Goal: Task Accomplishment & Management: Use online tool/utility

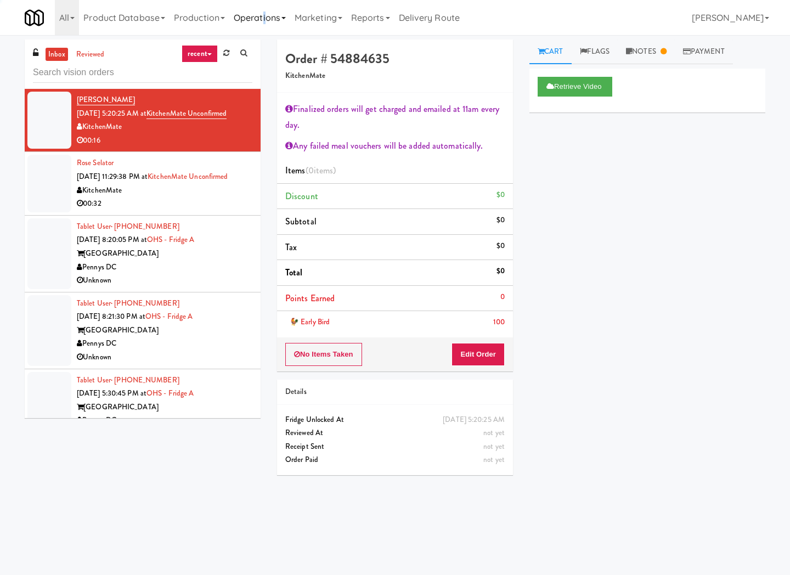
click at [266, 12] on link "Operations" at bounding box center [259, 17] width 61 height 35
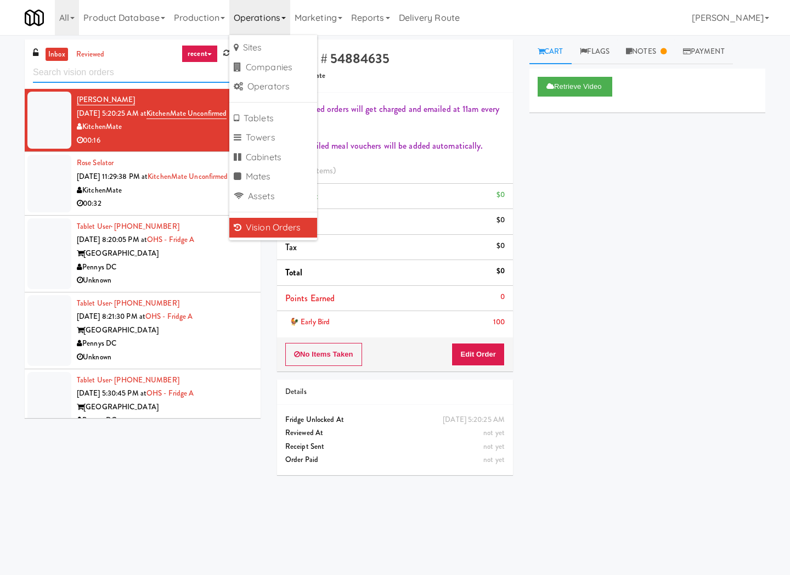
click at [149, 72] on input "text" at bounding box center [142, 73] width 219 height 20
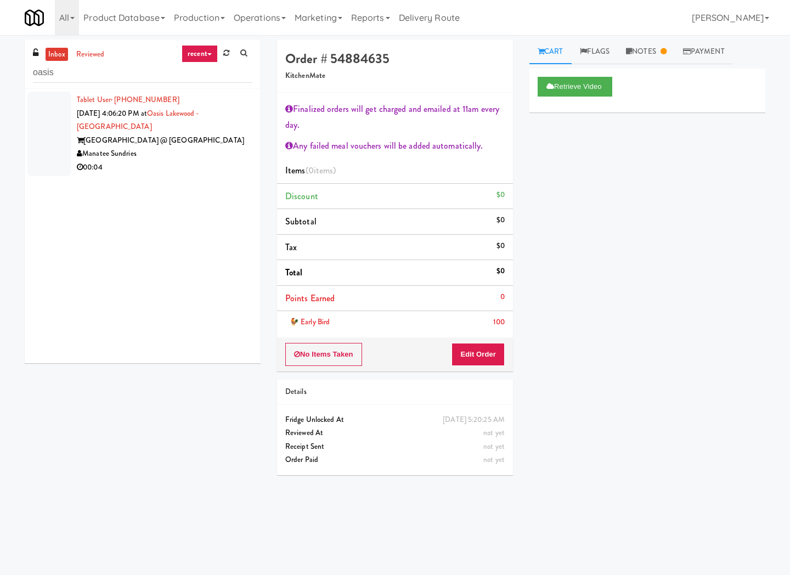
click at [170, 161] on div "00:04" at bounding box center [165, 168] width 176 height 14
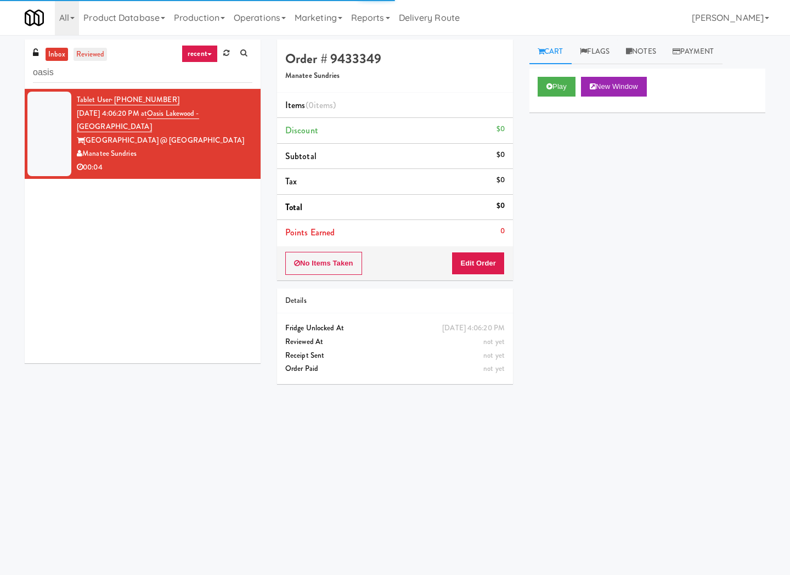
click at [96, 54] on link "reviewed" at bounding box center [91, 55] width 34 height 14
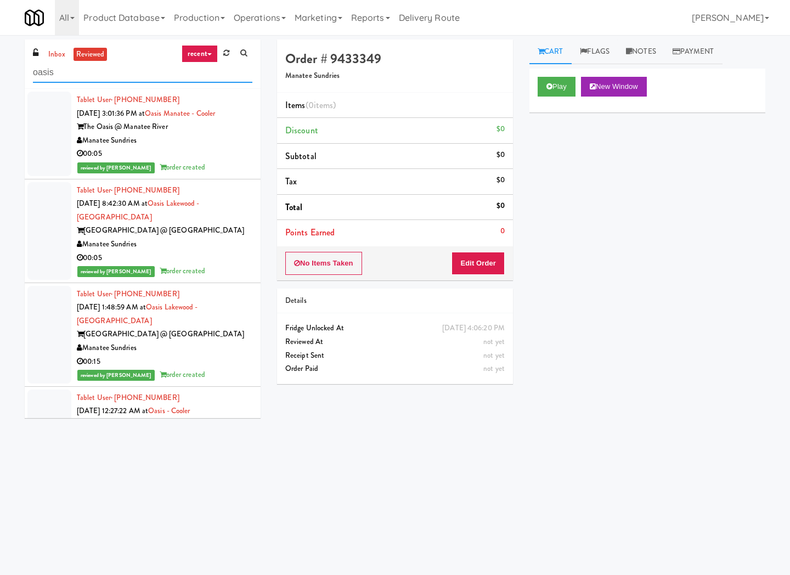
click at [111, 75] on input "oasis" at bounding box center [142, 73] width 219 height 20
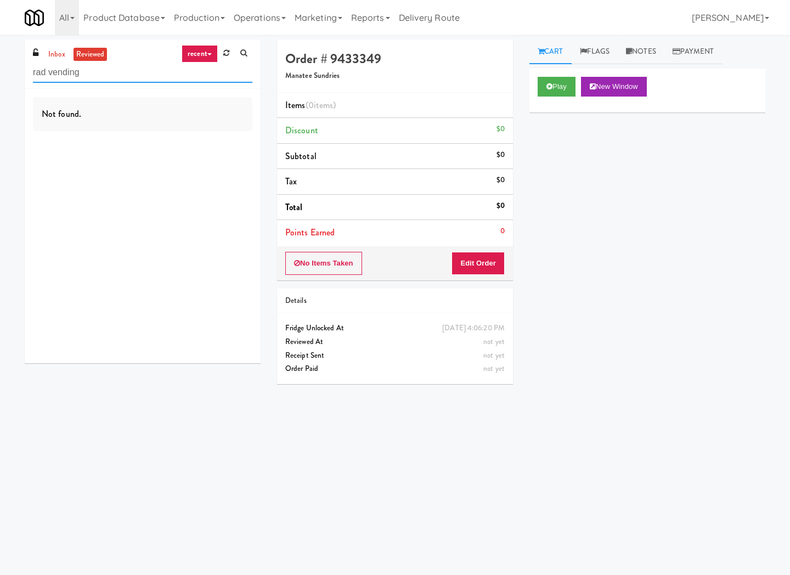
type input "rad vending"
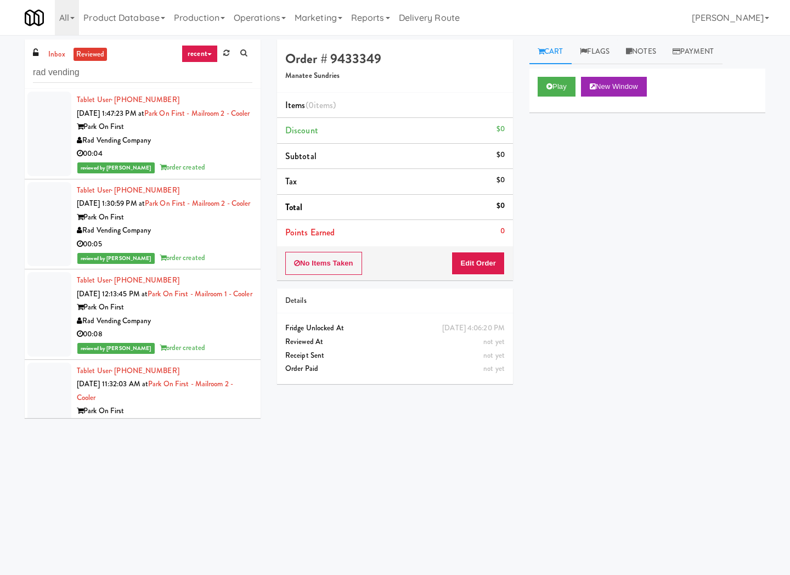
scroll to position [2248, 0]
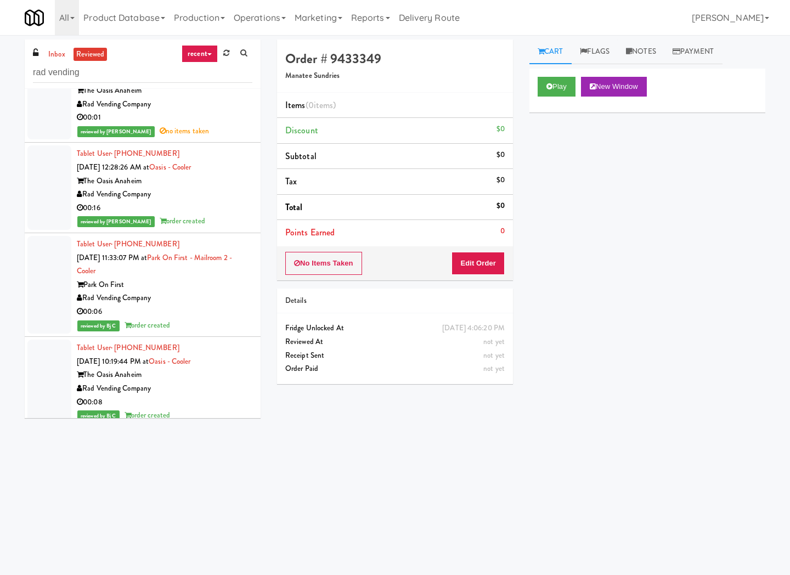
click at [217, 111] on div "Rad Vending Company" at bounding box center [165, 105] width 176 height 14
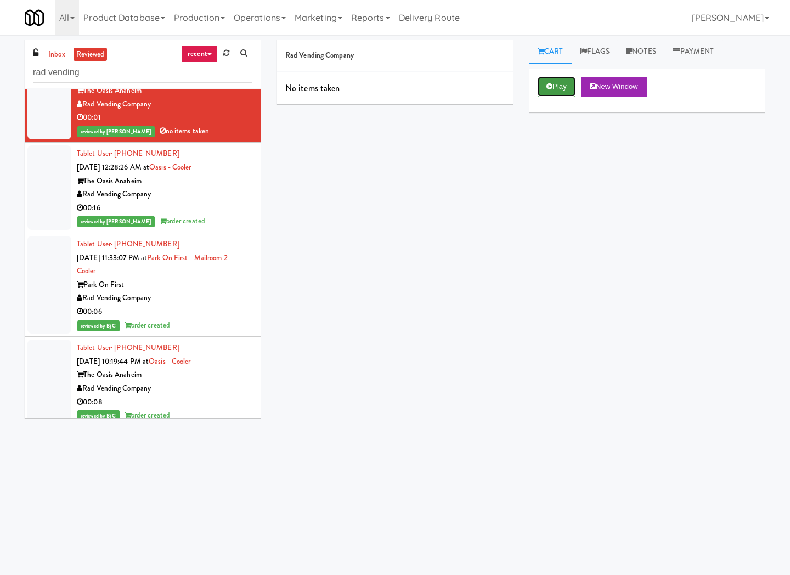
click at [563, 91] on button "Play" at bounding box center [557, 87] width 38 height 20
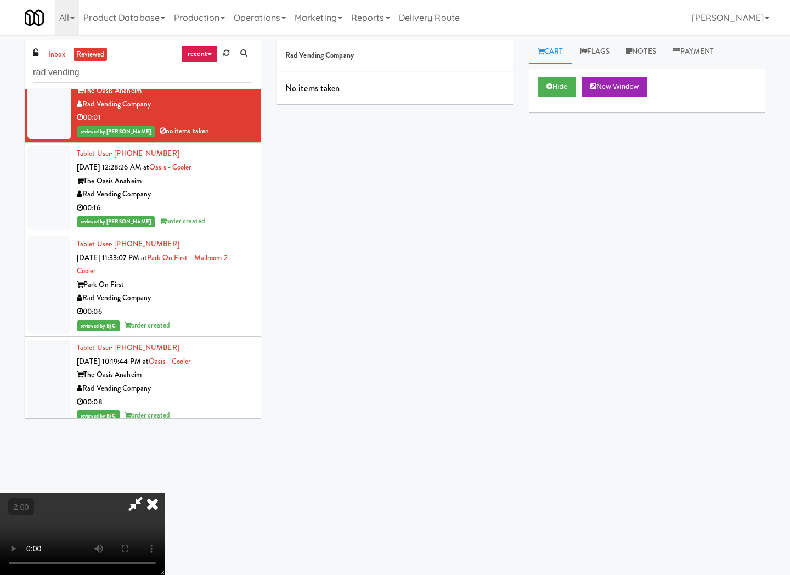
click at [165, 493] on icon at bounding box center [152, 504] width 24 height 22
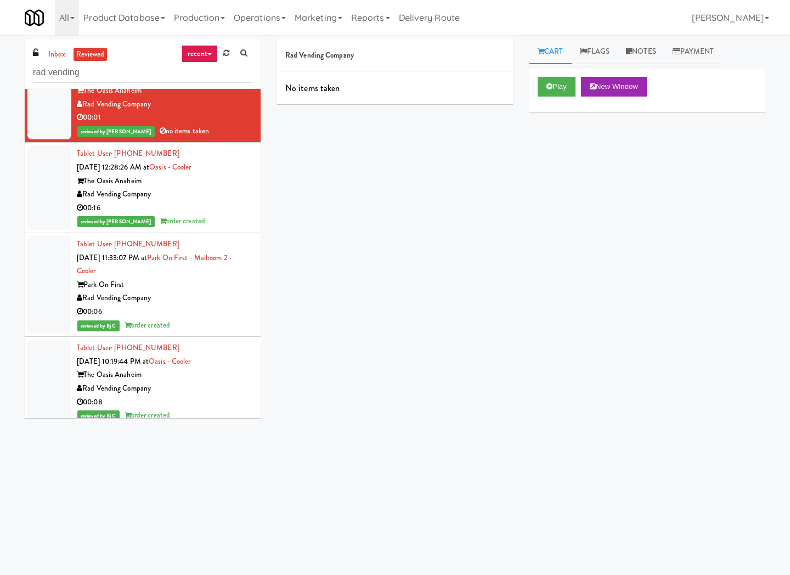
scroll to position [2390, 0]
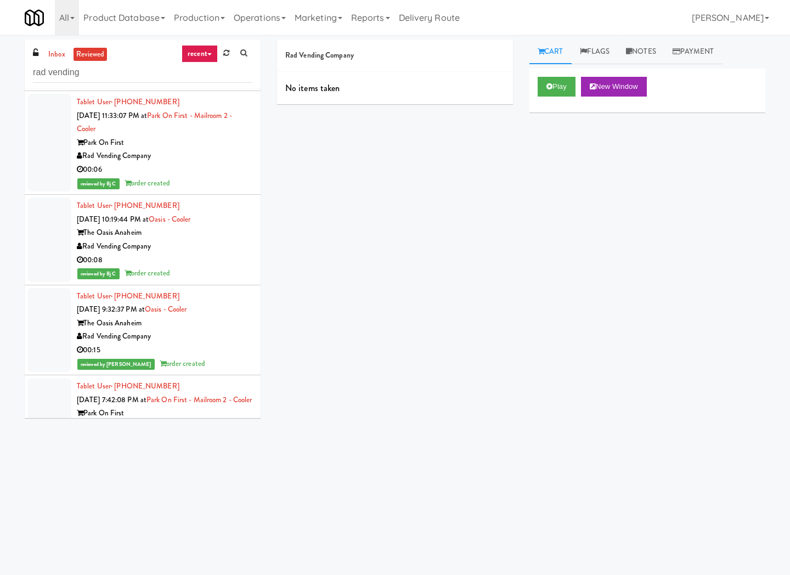
click at [222, 86] on div "reviewed by Sophia N order created" at bounding box center [165, 79] width 176 height 14
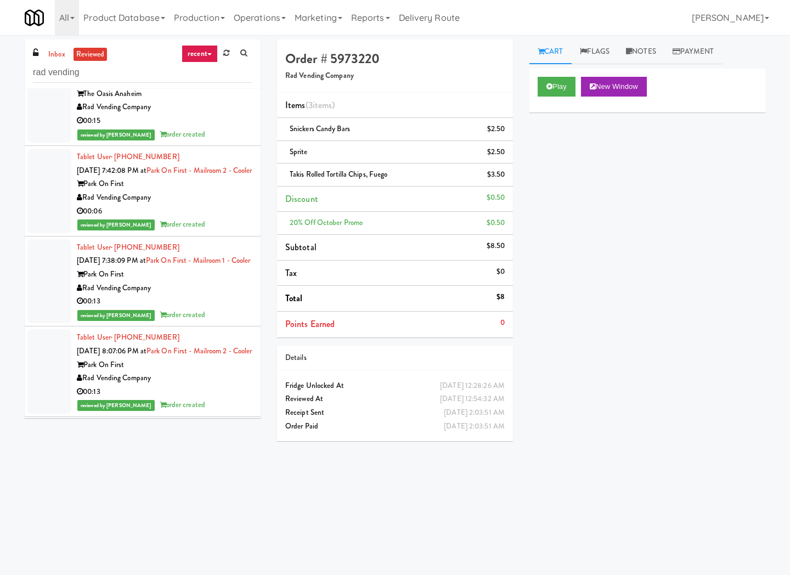
scroll to position [2390, 0]
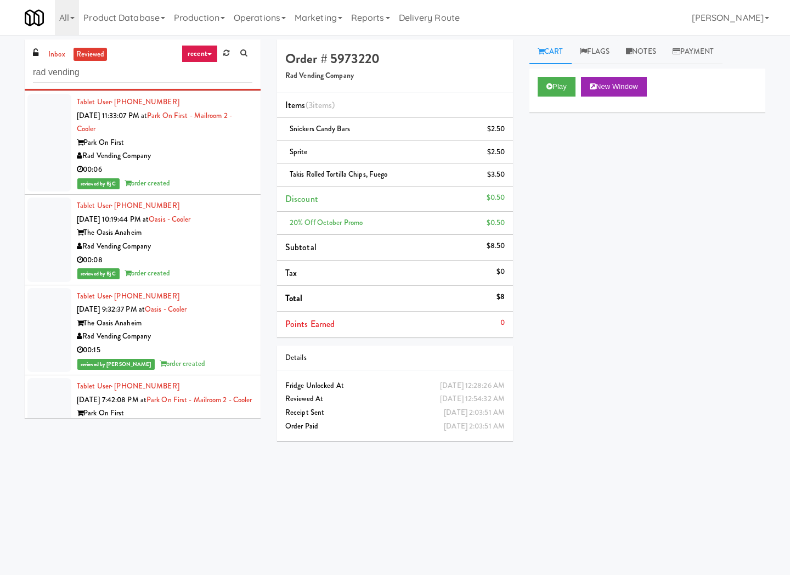
drag, startPoint x: 145, startPoint y: 213, endPoint x: 103, endPoint y: 196, distance: 46.0
click at [89, 46] on div "The Oasis Anaheim" at bounding box center [165, 39] width 176 height 14
copy div "he Oasis Anaheim"
click at [114, 70] on input "rad vending" at bounding box center [142, 73] width 219 height 20
click at [114, 71] on input "rad vending" at bounding box center [142, 73] width 219 height 20
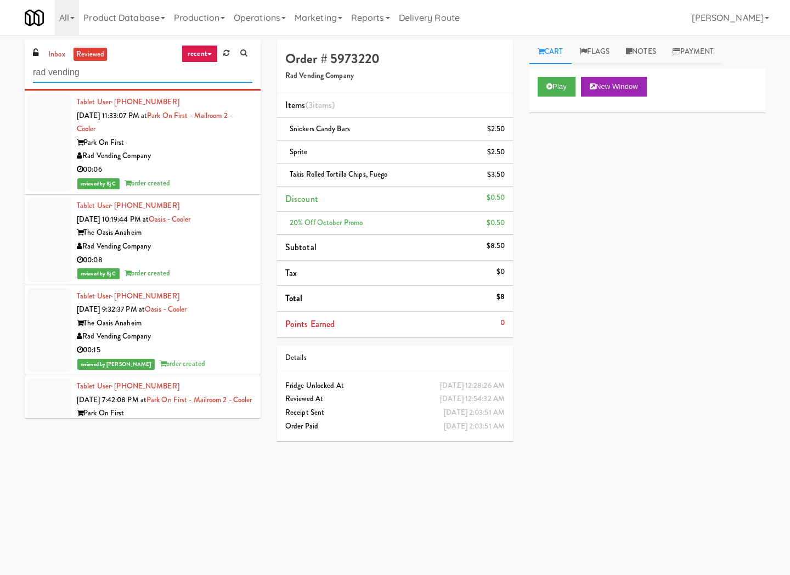
click at [114, 71] on input "rad vending" at bounding box center [142, 73] width 219 height 20
paste input "he Oasis Anaheim"
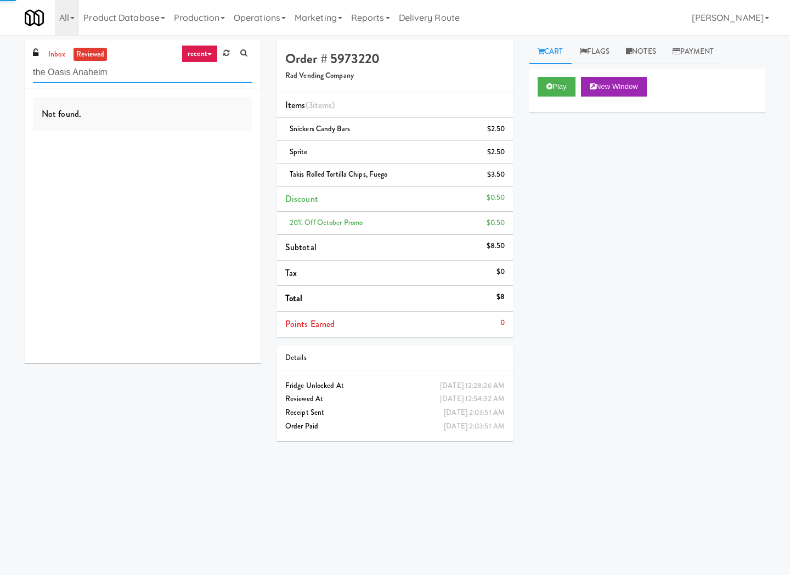
type input "the Oasis Anaheim"
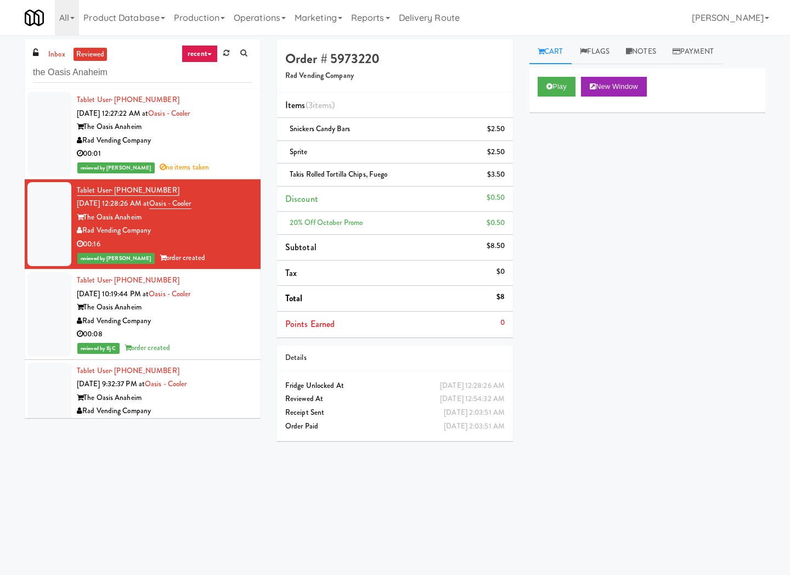
click at [238, 146] on div "Rad Vending Company" at bounding box center [165, 141] width 176 height 14
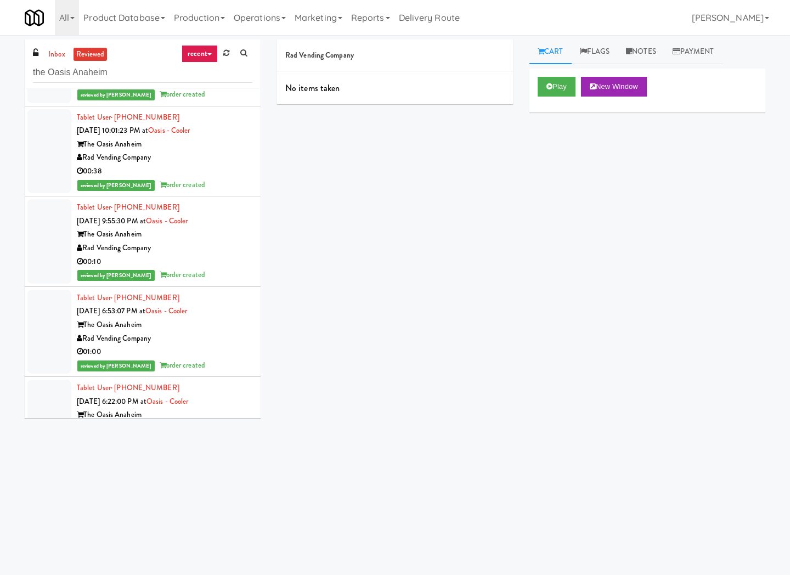
scroll to position [2702, 0]
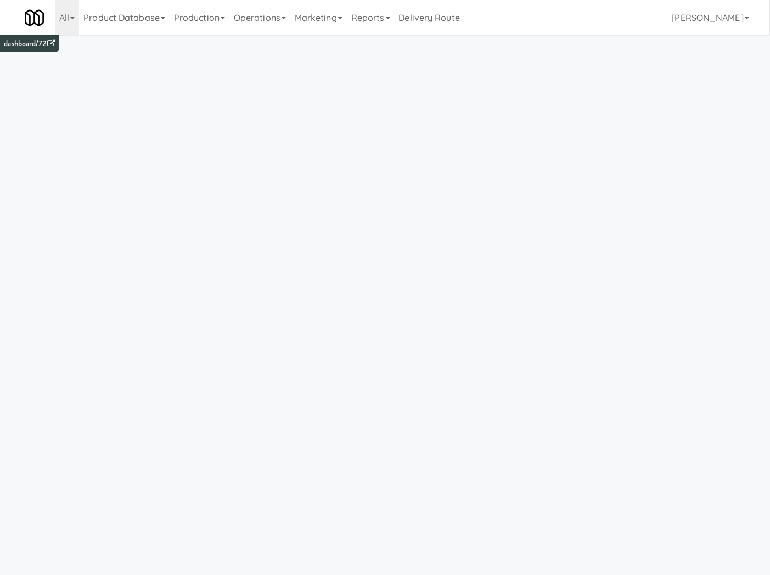
drag, startPoint x: 240, startPoint y: 13, endPoint x: 242, endPoint y: 50, distance: 37.3
click at [241, 18] on link "Operations" at bounding box center [259, 17] width 61 height 35
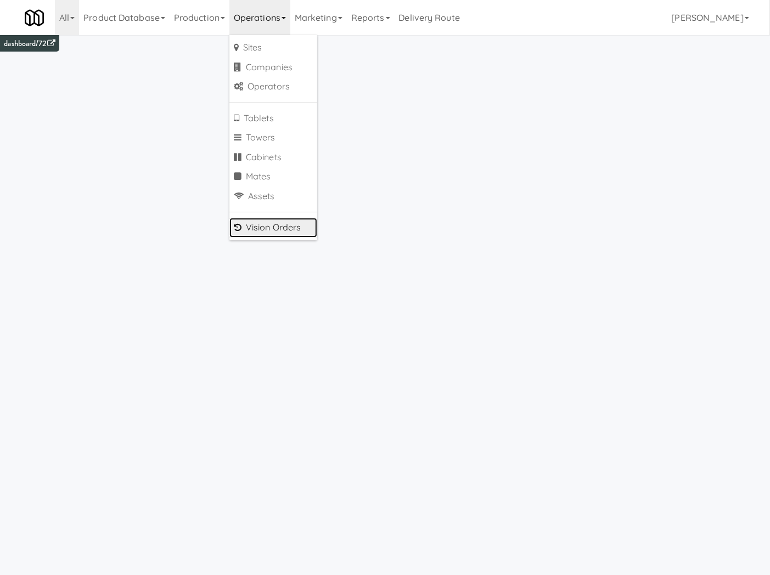
click at [267, 223] on link "Vision Orders" at bounding box center [273, 228] width 88 height 20
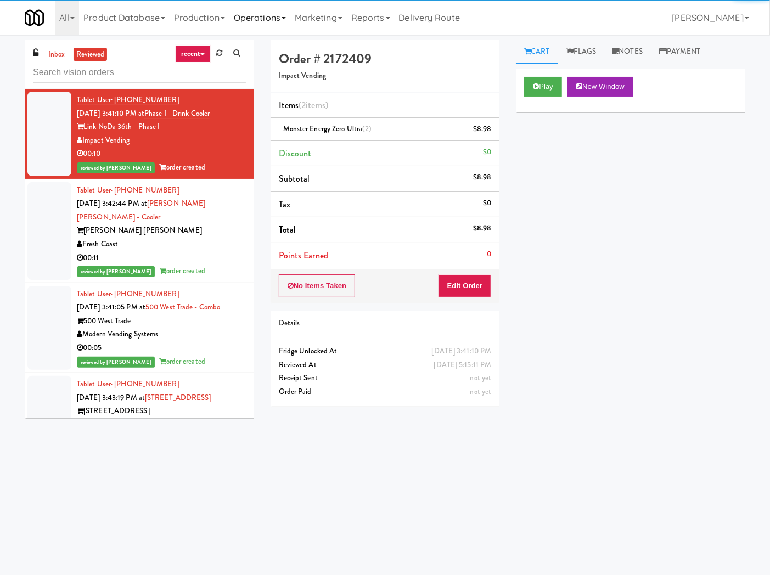
click at [259, 21] on link "Operations" at bounding box center [259, 17] width 61 height 35
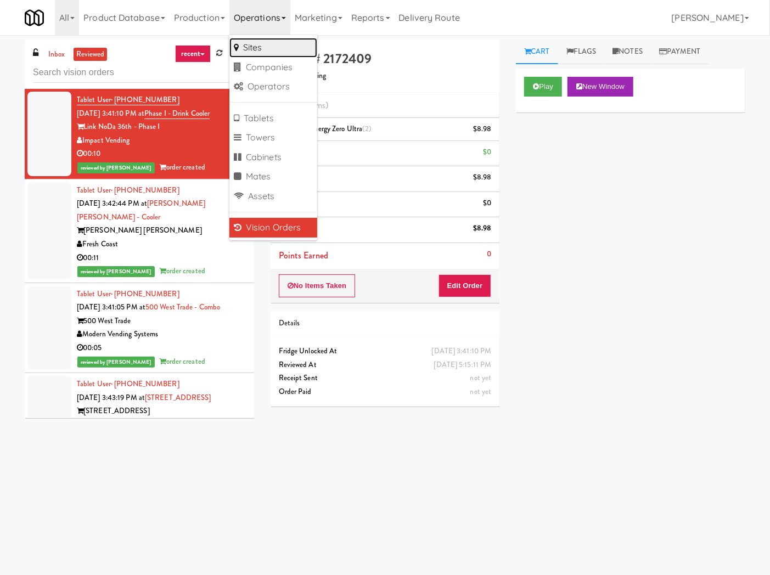
click at [272, 50] on link "Sites" at bounding box center [273, 48] width 88 height 20
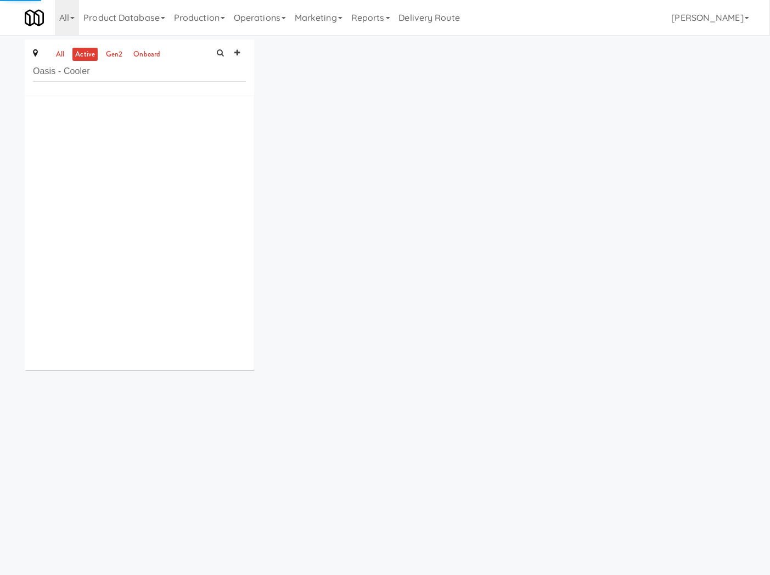
type input "Oasis - Cooler"
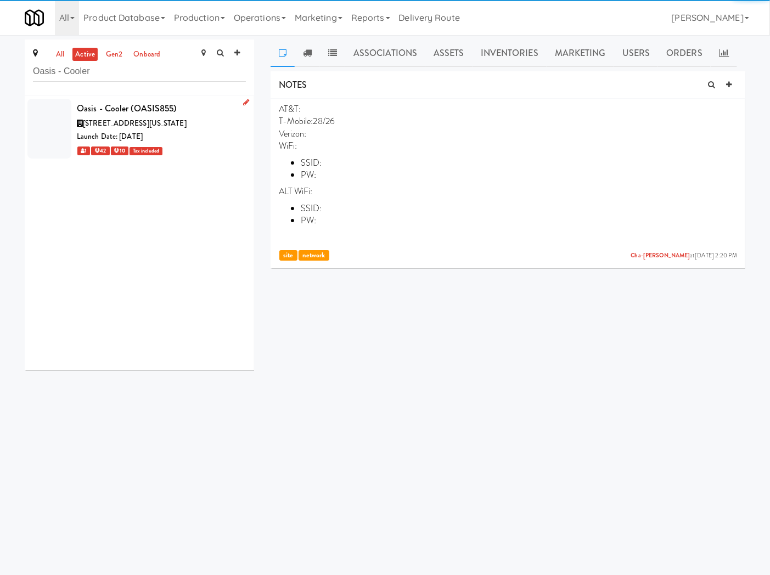
click at [190, 138] on div "Launch Date: Sep 30, 2025" at bounding box center [161, 137] width 169 height 14
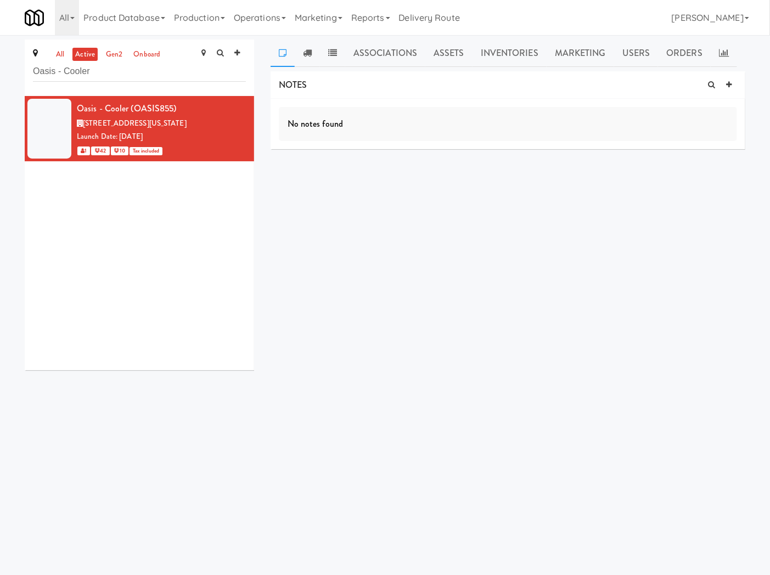
drag, startPoint x: 634, startPoint y: 309, endPoint x: 360, endPoint y: 341, distance: 275.0
click at [629, 309] on div "NOTES No notes found DELIVERIES Delivery Date Delivered At Delivered By Driver …" at bounding box center [507, 208] width 475 height 274
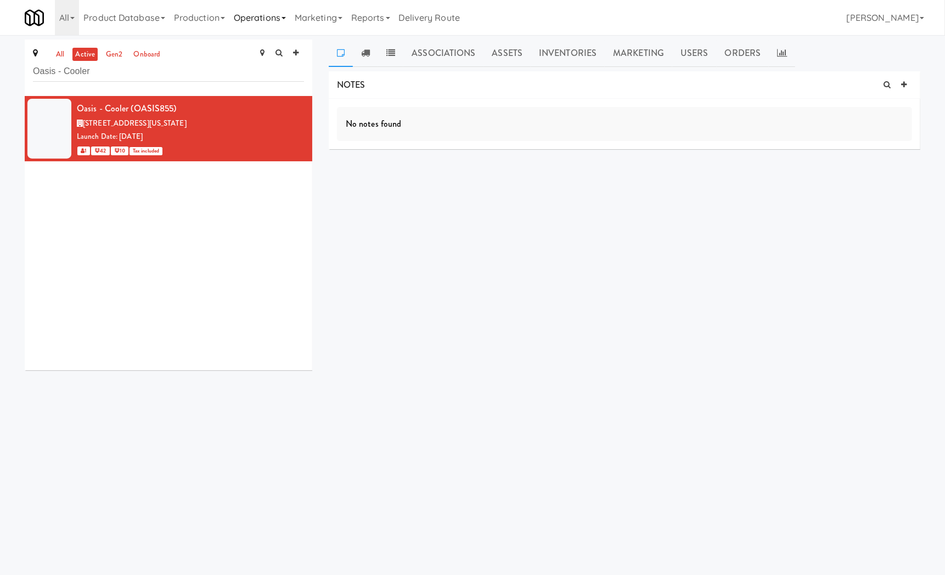
click at [262, 9] on link "Operations" at bounding box center [259, 17] width 61 height 35
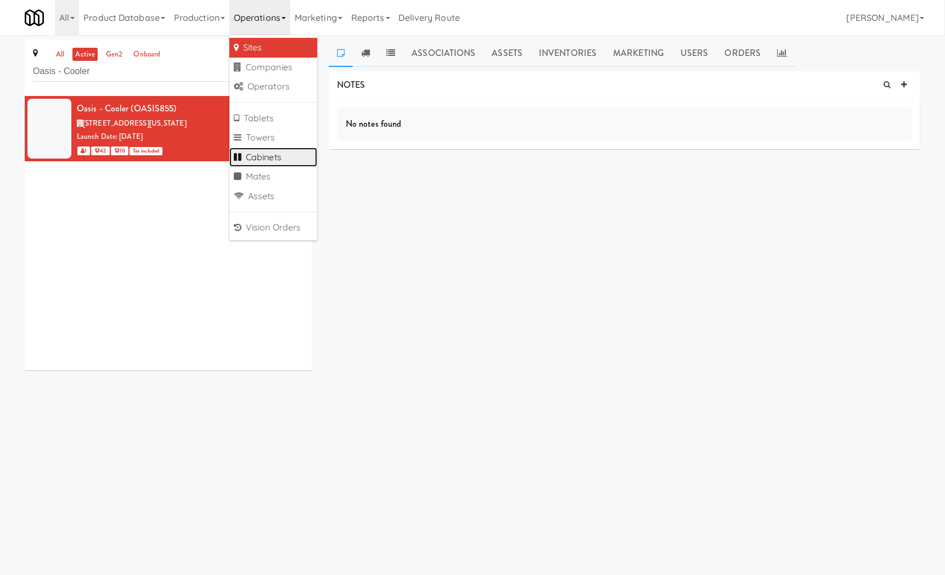
click at [276, 158] on link "Cabinets" at bounding box center [273, 158] width 88 height 20
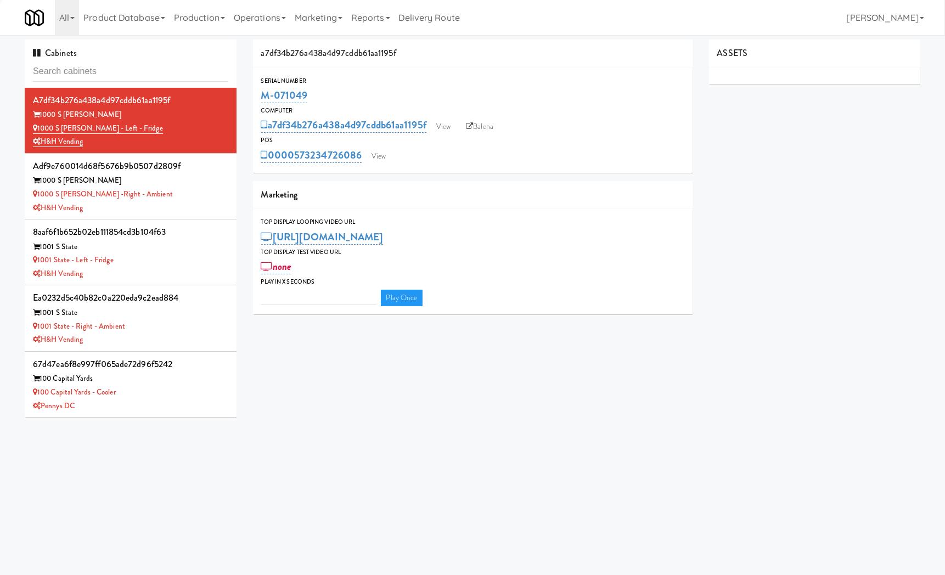
type input "o"
type input "3"
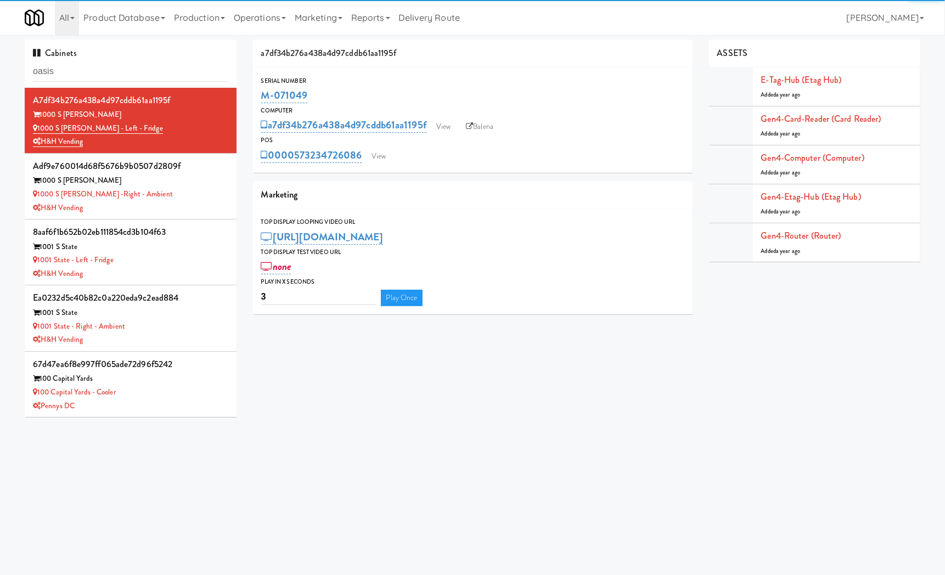
type input "oasis"
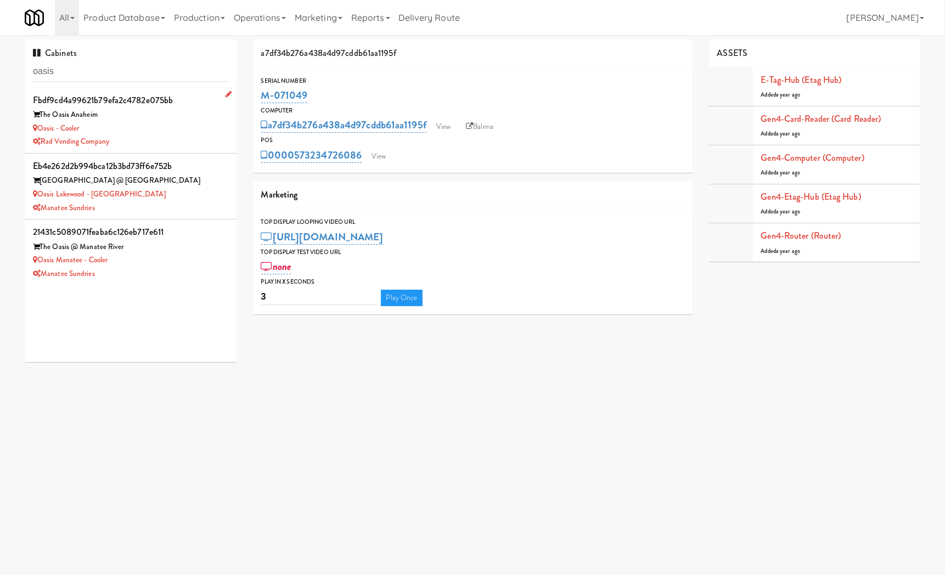
click at [179, 130] on div "Oasis - Cooler" at bounding box center [130, 129] width 195 height 14
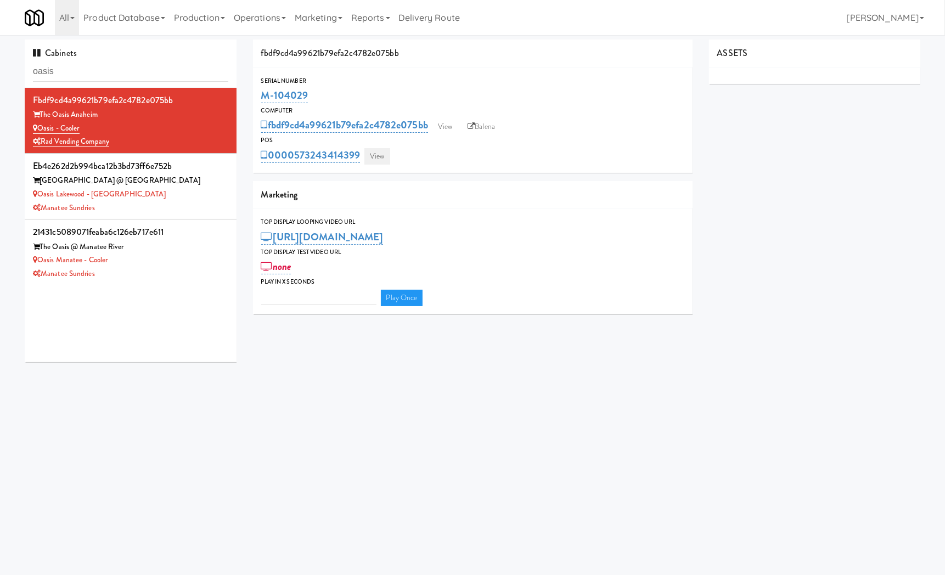
type input "3"
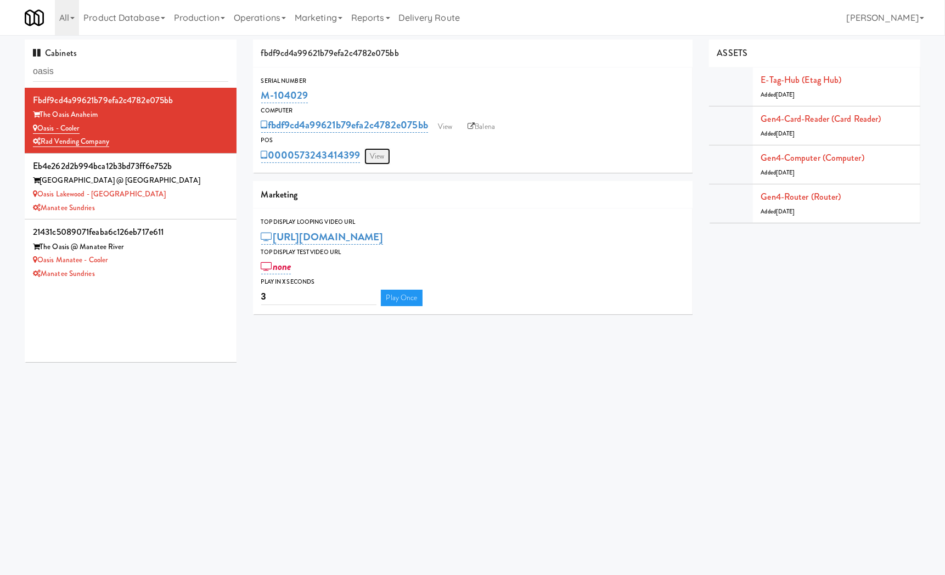
click at [381, 156] on link "View" at bounding box center [376, 156] width 25 height 16
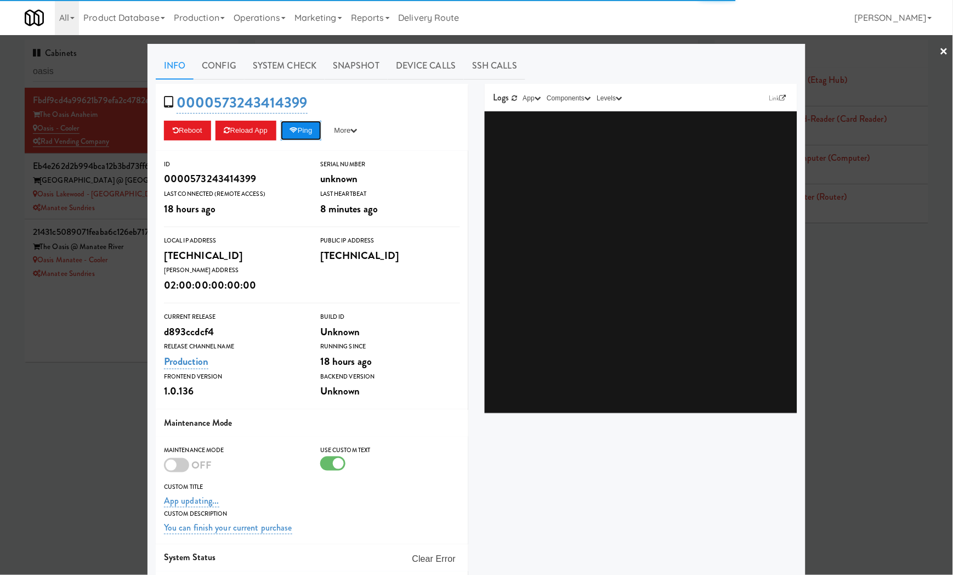
click at [300, 134] on button "Ping" at bounding box center [301, 131] width 41 height 20
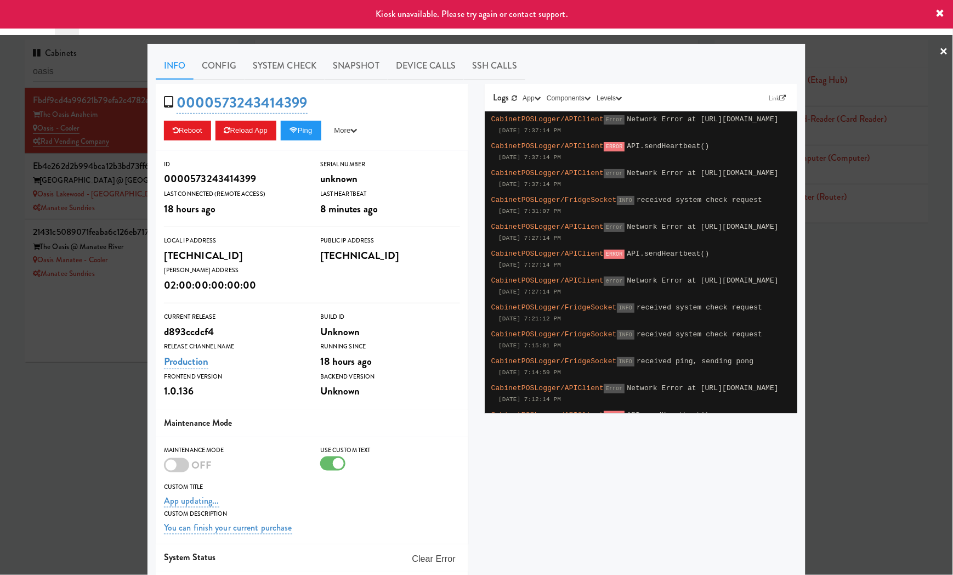
click at [108, 300] on div at bounding box center [476, 287] width 953 height 575
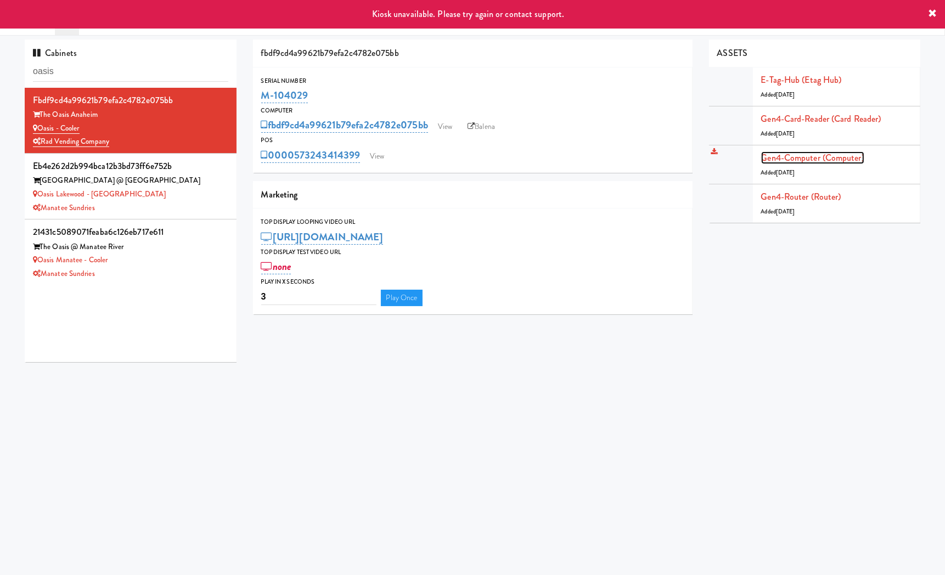
click at [778, 160] on link "Gen4-computer (Computer)" at bounding box center [812, 157] width 103 height 13
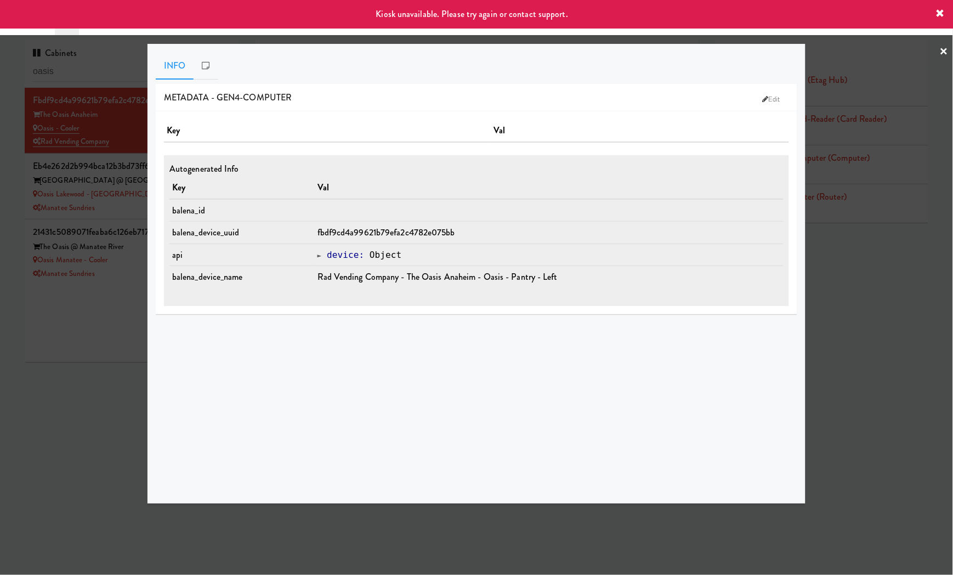
drag, startPoint x: 121, startPoint y: 419, endPoint x: 201, endPoint y: 304, distance: 139.9
click at [124, 409] on div at bounding box center [476, 287] width 953 height 575
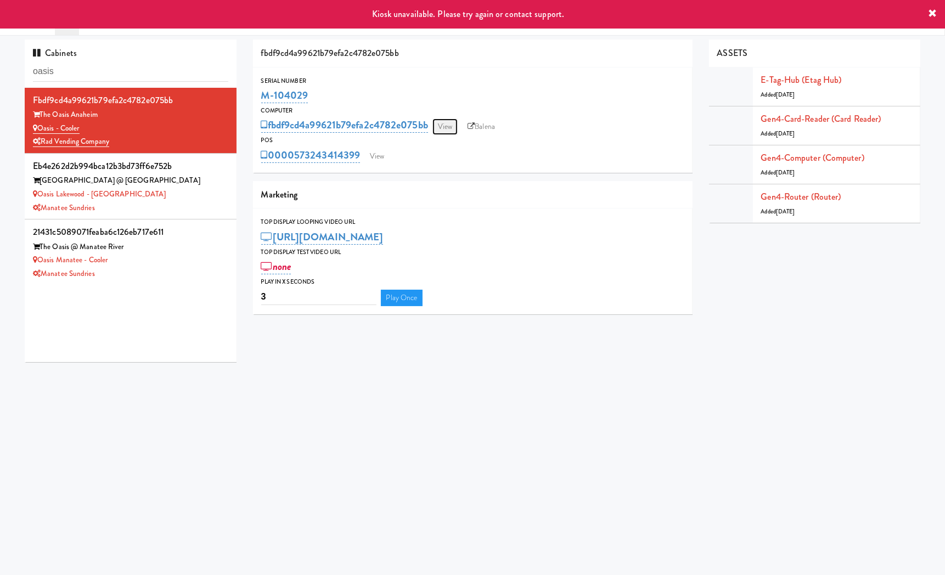
click at [447, 120] on link "View" at bounding box center [444, 126] width 25 height 16
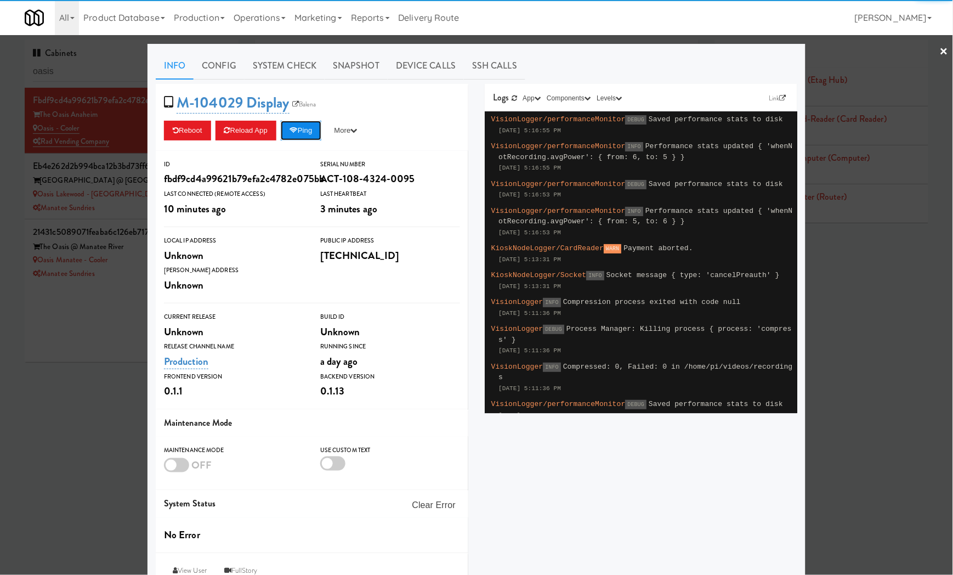
click at [311, 131] on button "Ping" at bounding box center [301, 131] width 41 height 20
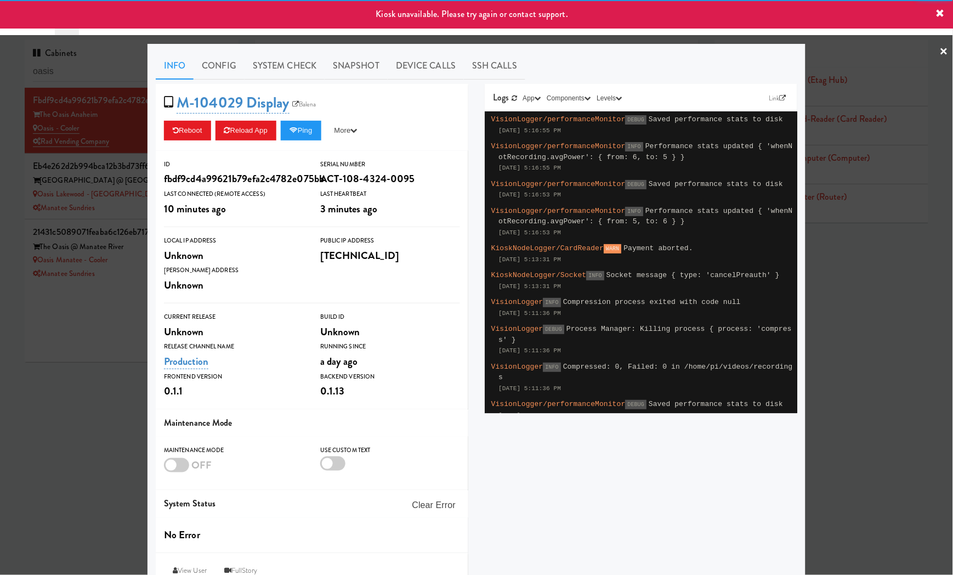
click at [80, 400] on div at bounding box center [476, 287] width 953 height 575
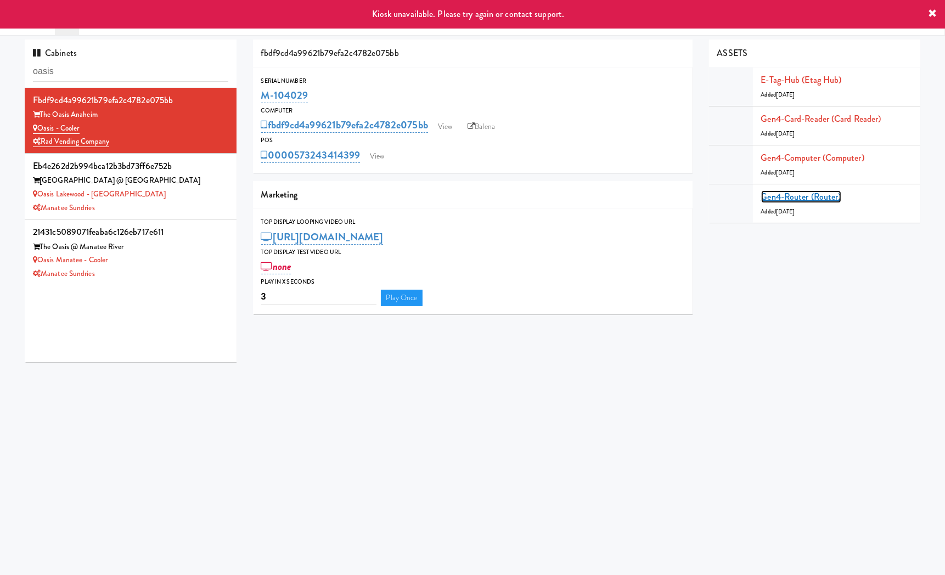
click at [778, 194] on link "Gen4-router (Router)" at bounding box center [801, 196] width 80 height 13
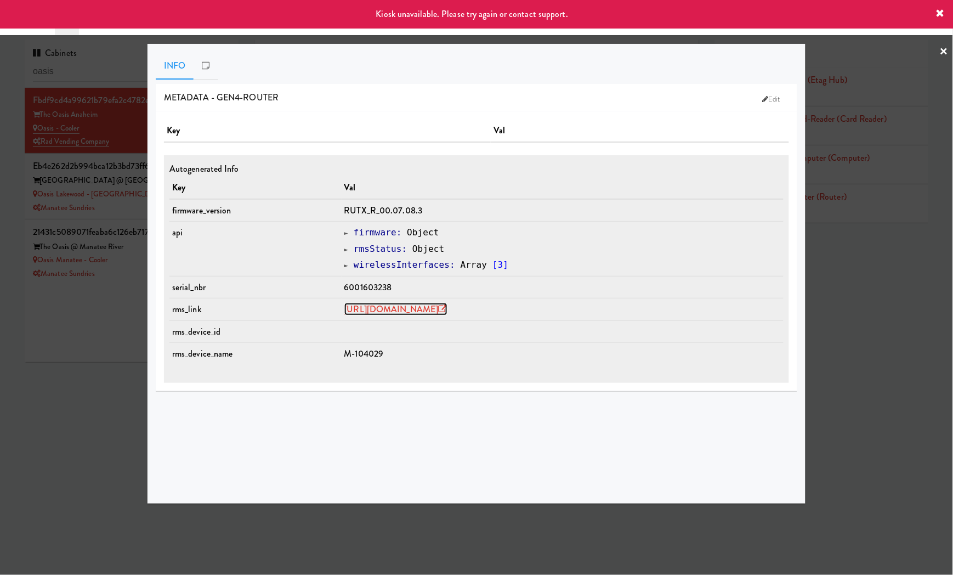
click at [375, 308] on link "https://rms.teltonika-networks.com/devices/1344166" at bounding box center [396, 309] width 103 height 13
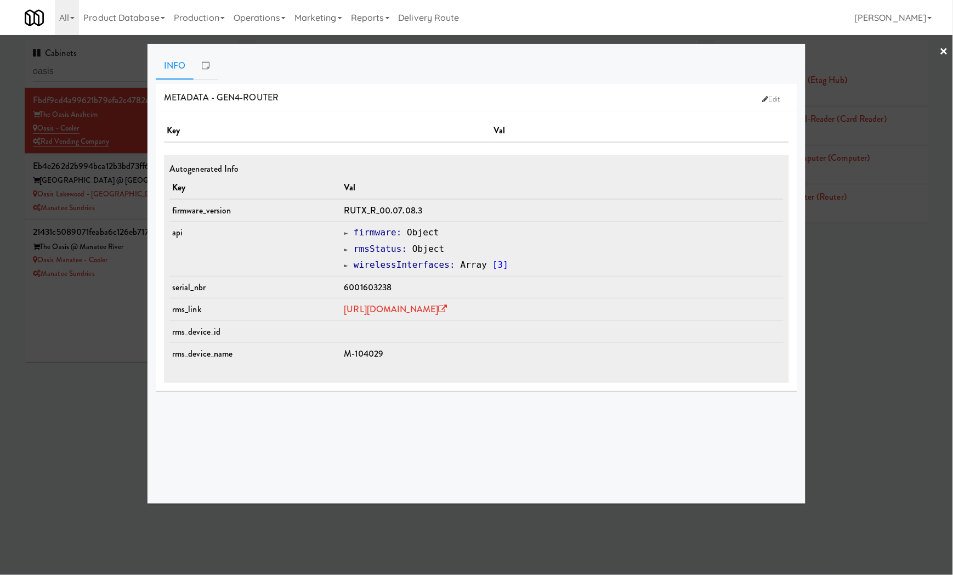
drag, startPoint x: 105, startPoint y: 332, endPoint x: 293, endPoint y: 222, distance: 218.4
click at [105, 328] on div at bounding box center [476, 287] width 953 height 575
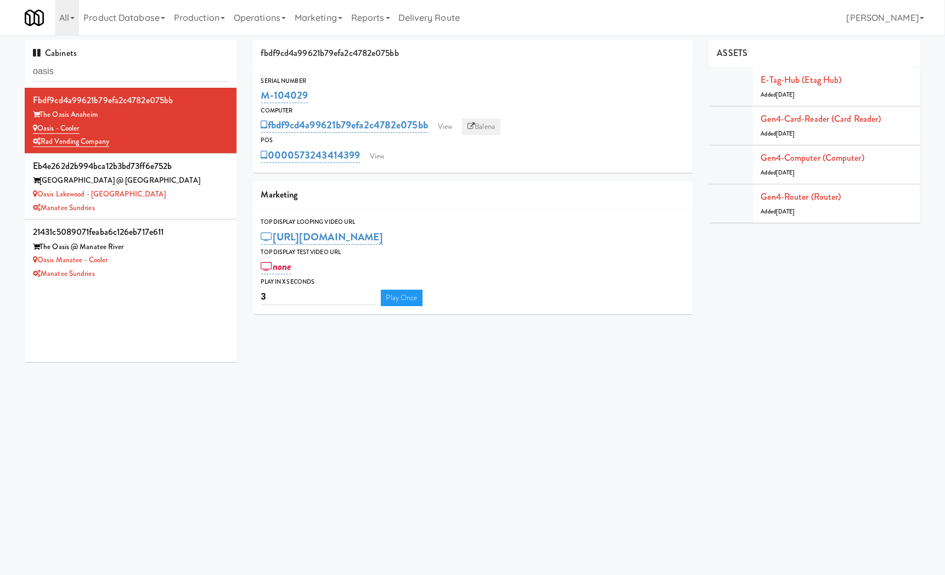
click at [493, 127] on link "Balena" at bounding box center [481, 126] width 38 height 16
click at [66, 123] on link "Oasis - Cooler" at bounding box center [56, 128] width 47 height 11
click at [711, 391] on body "Okay Okay Select date: previous 2025-Oct next Su Mo Tu We Th Fr Sa 28 29 30 1 2…" at bounding box center [472, 322] width 945 height 575
click at [78, 64] on input "oasis" at bounding box center [130, 71] width 195 height 20
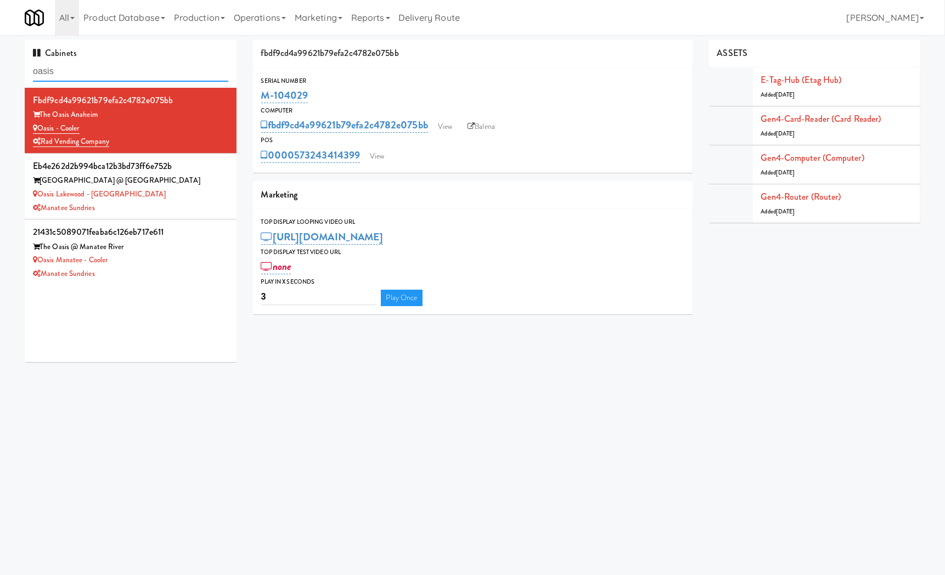
click at [78, 64] on input "oasis" at bounding box center [130, 71] width 195 height 20
type input "rad vending"
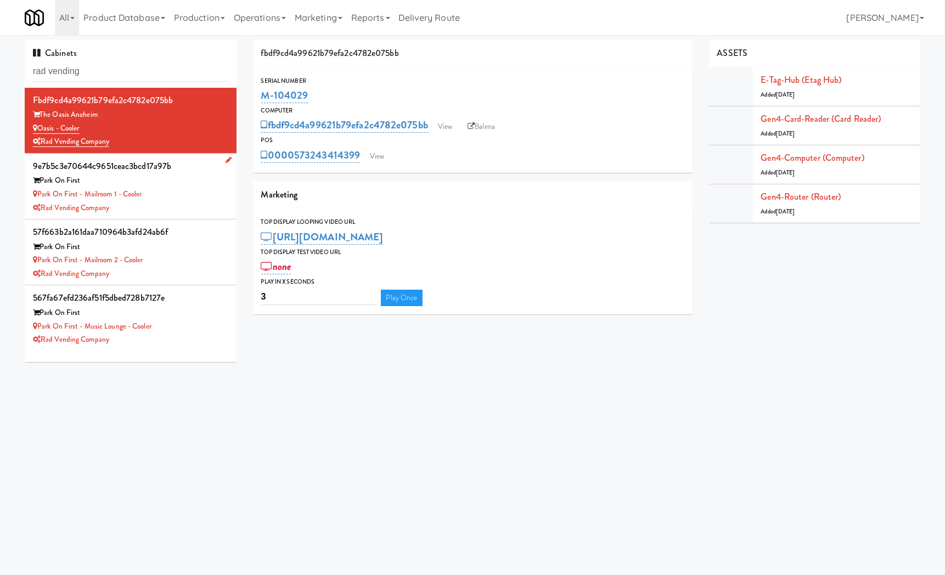
click at [210, 214] on div "Rad Vending Company" at bounding box center [130, 208] width 195 height 14
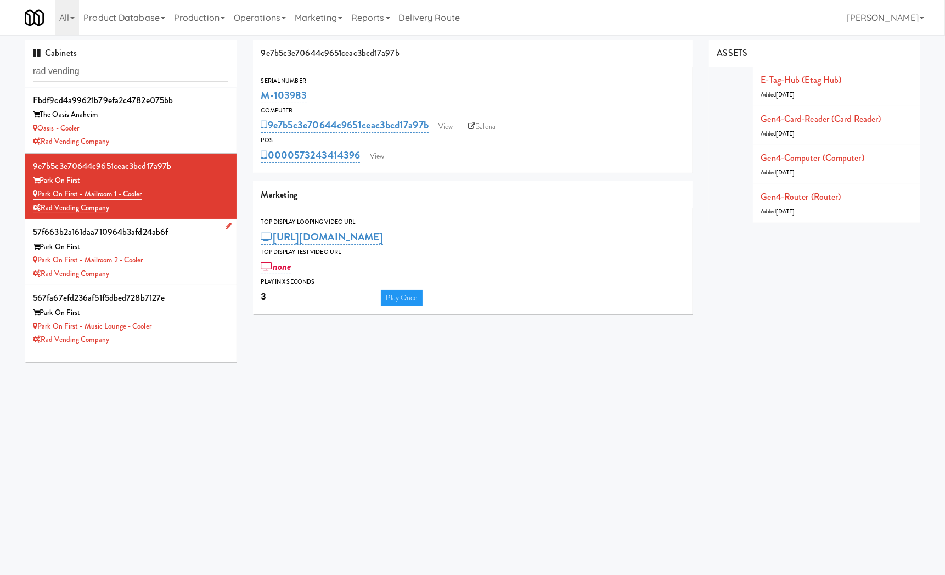
click at [201, 255] on div "Park on First - Mailroom 2 - Cooler" at bounding box center [130, 260] width 195 height 14
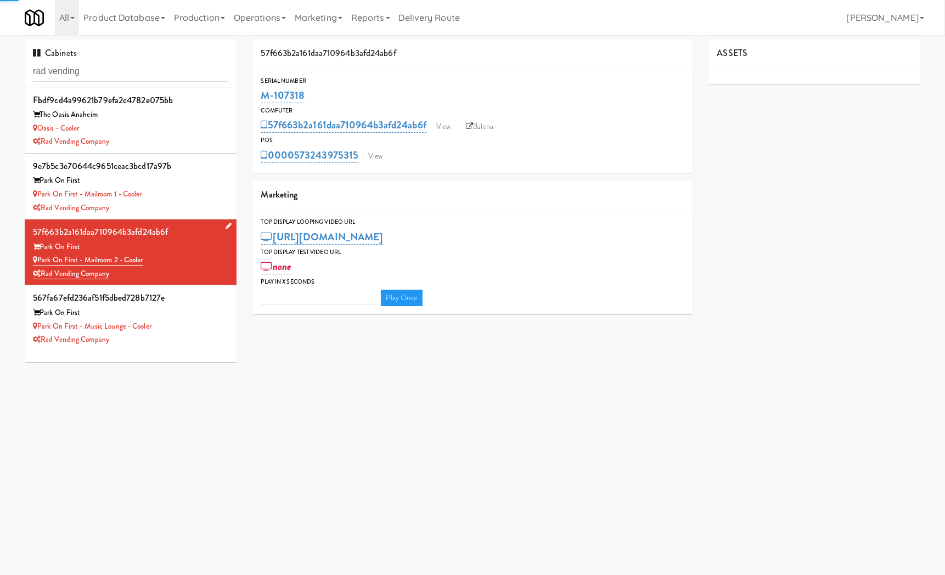
type input "3"
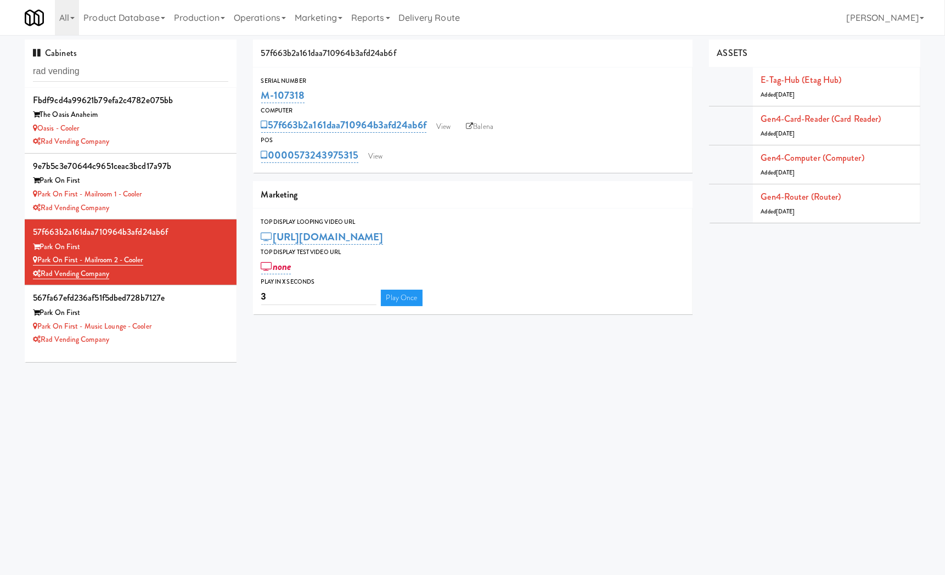
click at [183, 352] on div "fbdf9cd4a99621b79efa2c4782e075bb The Oasis Anaheim Oasis - Cooler Rad Vending C…" at bounding box center [131, 225] width 212 height 274
click at [182, 336] on div "Rad Vending Company" at bounding box center [130, 340] width 195 height 14
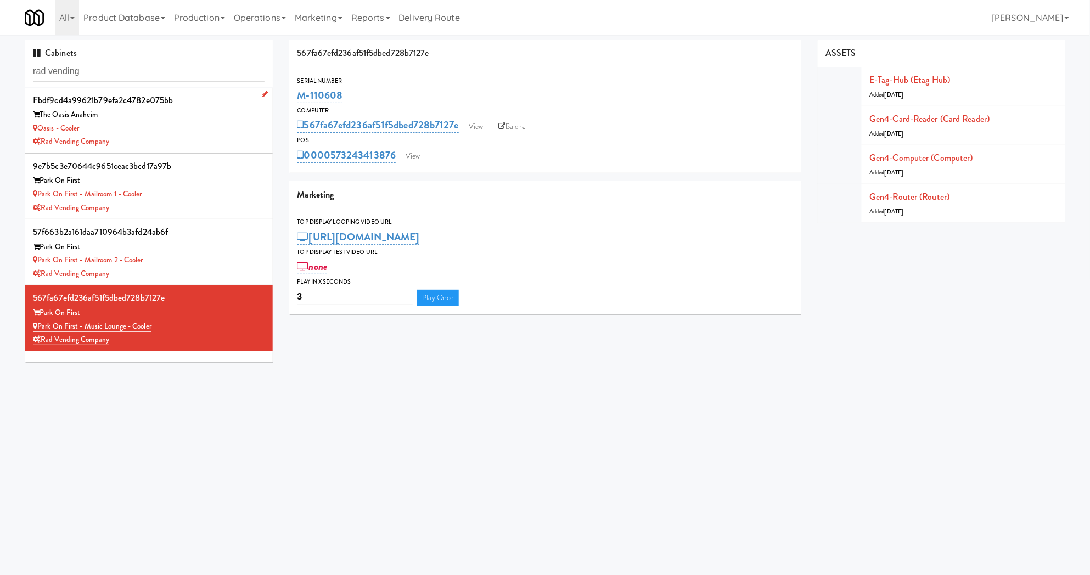
click at [176, 128] on div "Oasis - Cooler" at bounding box center [149, 129] width 232 height 14
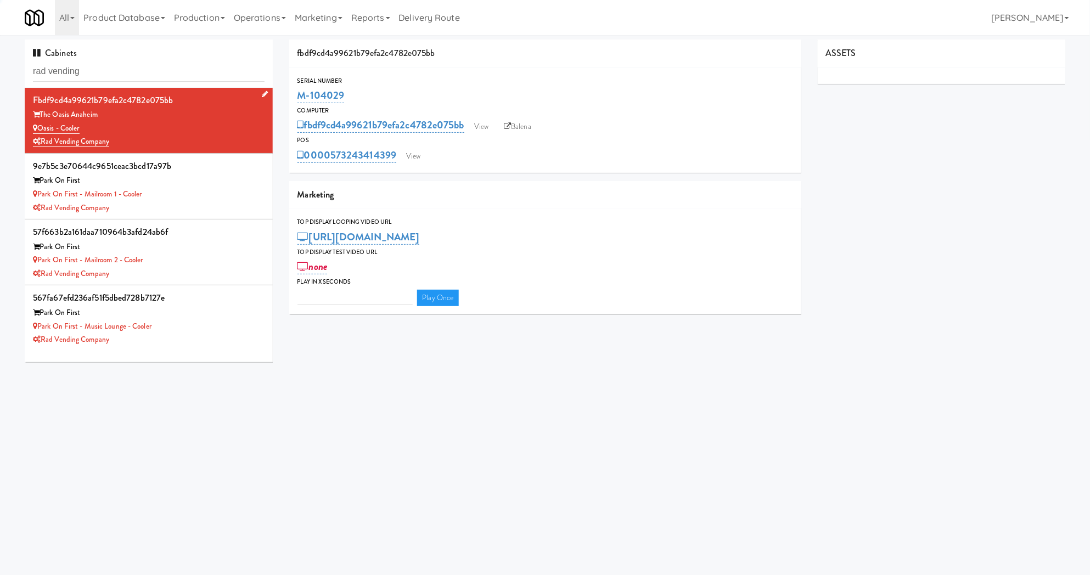
type input "3"
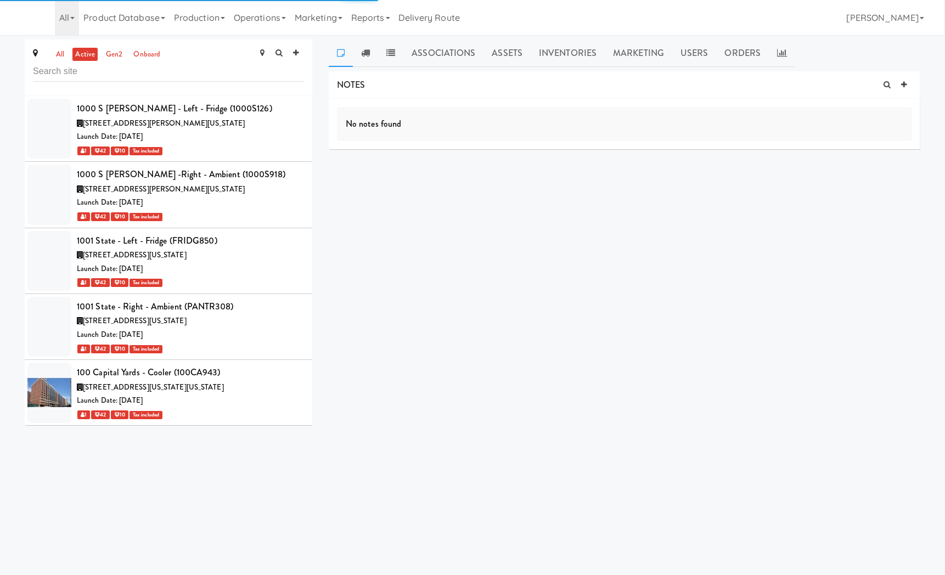
scroll to position [39370, 0]
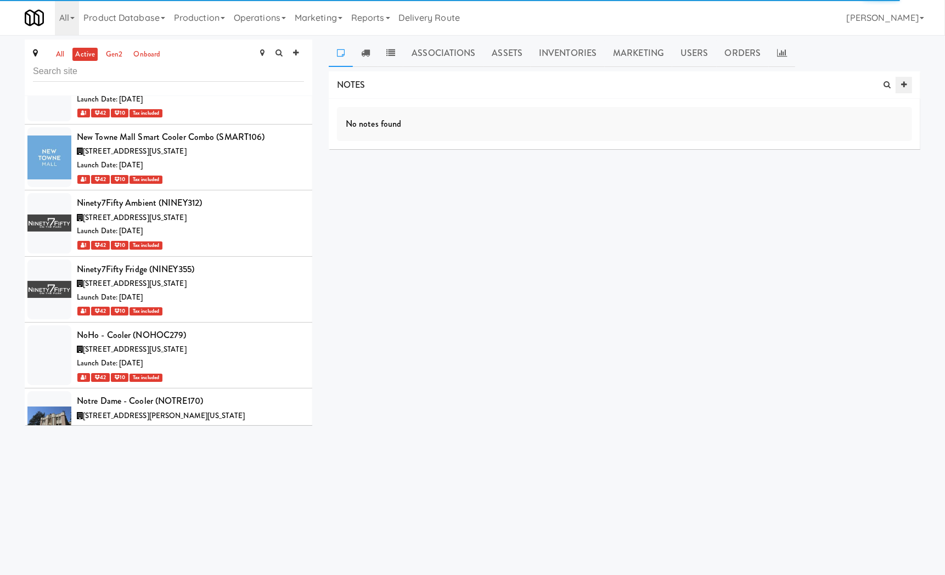
click at [901, 85] on icon at bounding box center [903, 84] width 5 height 7
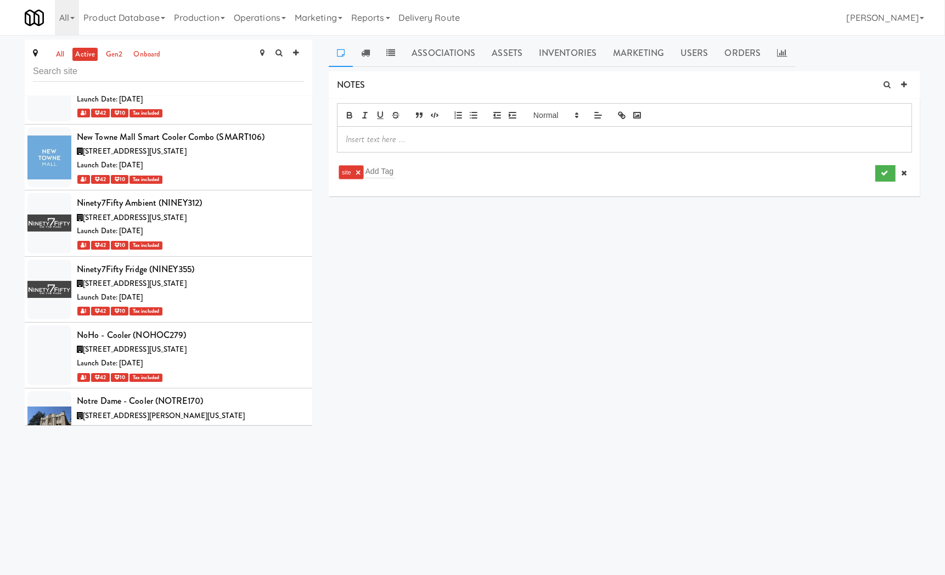
click at [637, 126] on div at bounding box center [624, 115] width 575 height 24
click at [639, 143] on p at bounding box center [624, 139] width 557 height 12
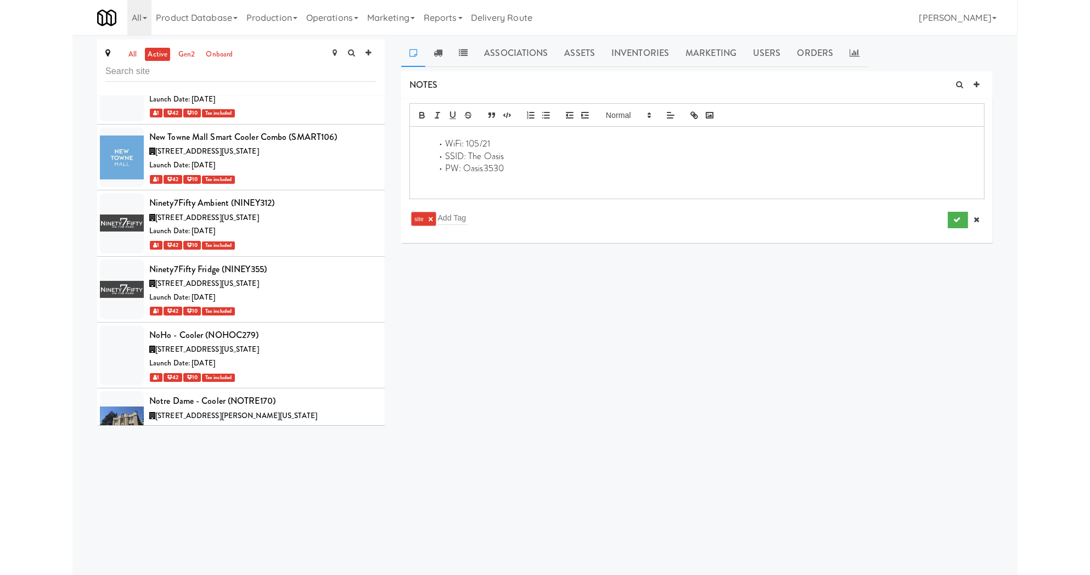
scroll to position [0, 0]
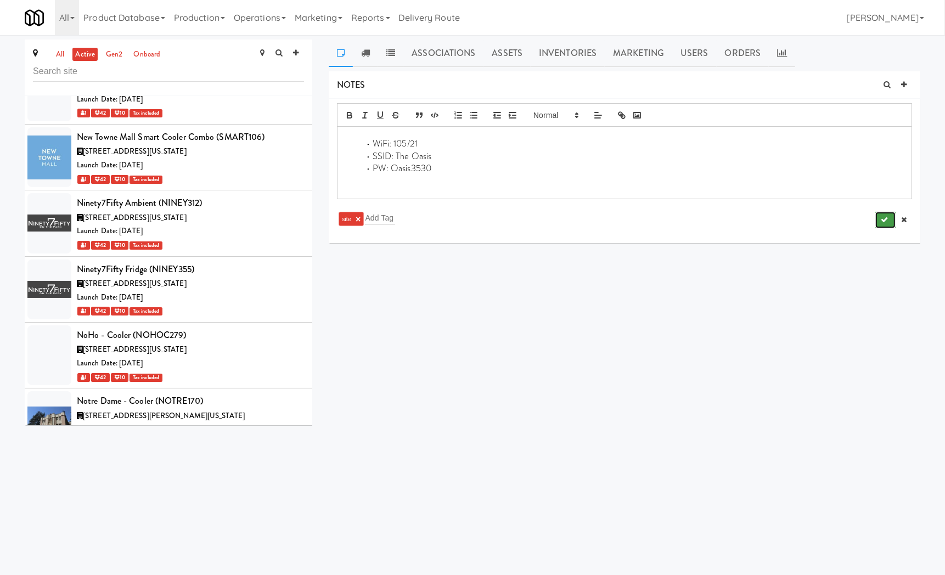
click at [885, 219] on icon "submit" at bounding box center [883, 219] width 7 height 7
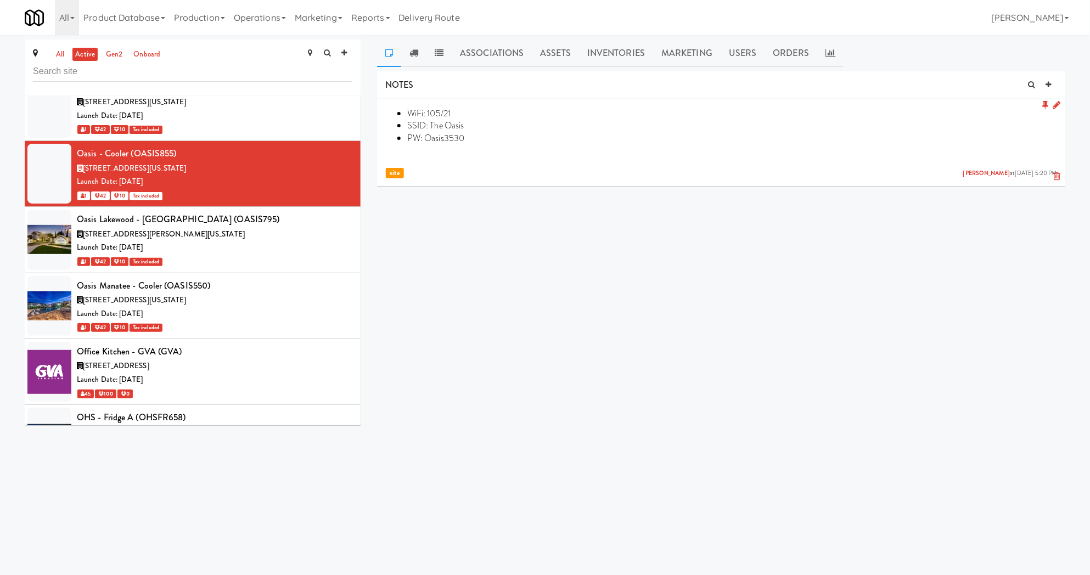
scroll to position [39029, 0]
